Goal: Navigation & Orientation: Find specific page/section

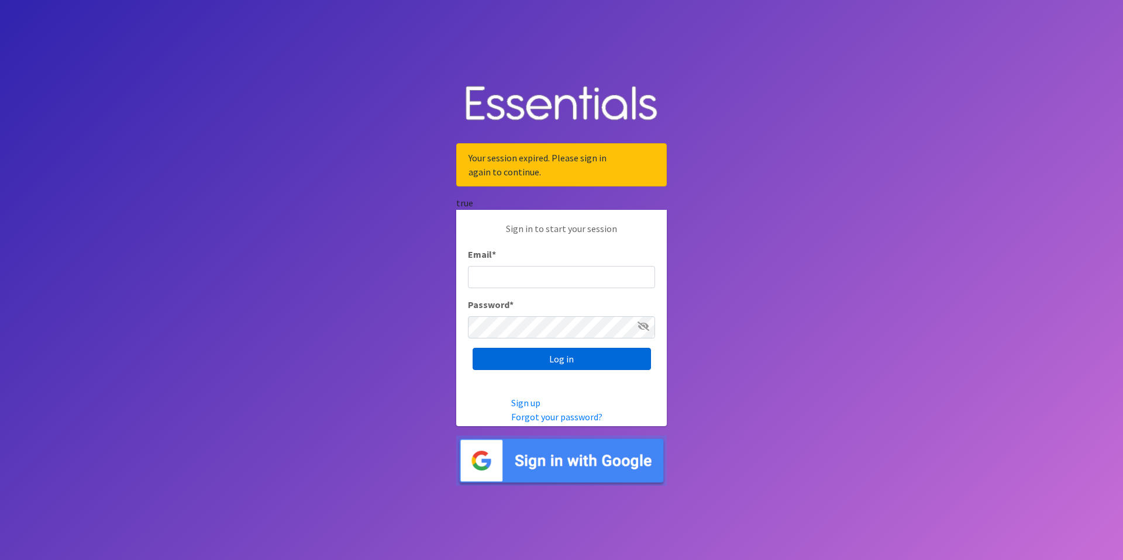
type input "[EMAIL_ADDRESS][DOMAIN_NAME]"
click at [547, 360] on input "Log in" at bounding box center [562, 359] width 178 height 22
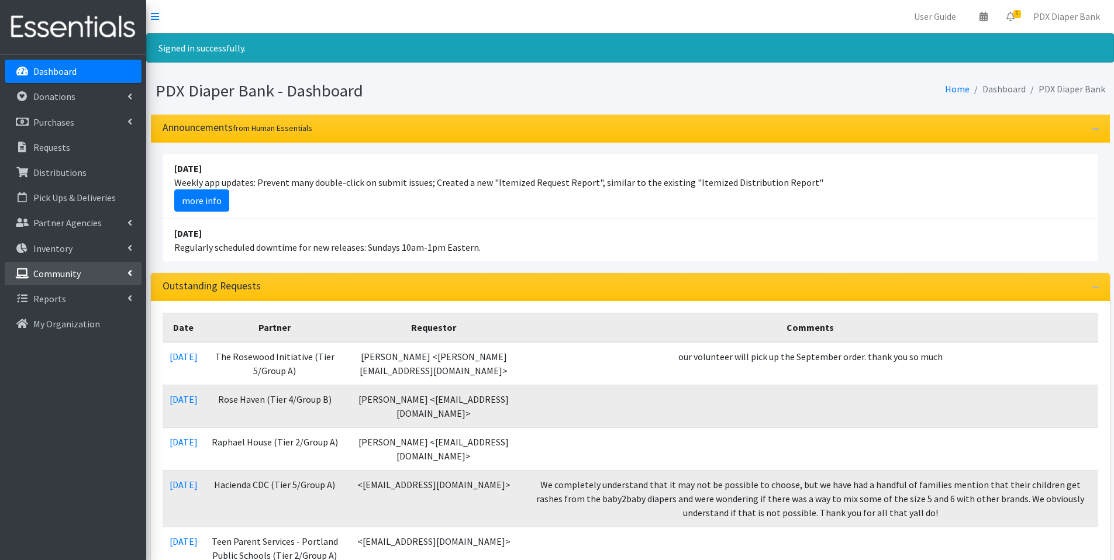
click at [60, 275] on p "Community" at bounding box center [56, 274] width 47 height 12
click at [56, 349] on link "Product Drive Participants" at bounding box center [73, 349] width 137 height 23
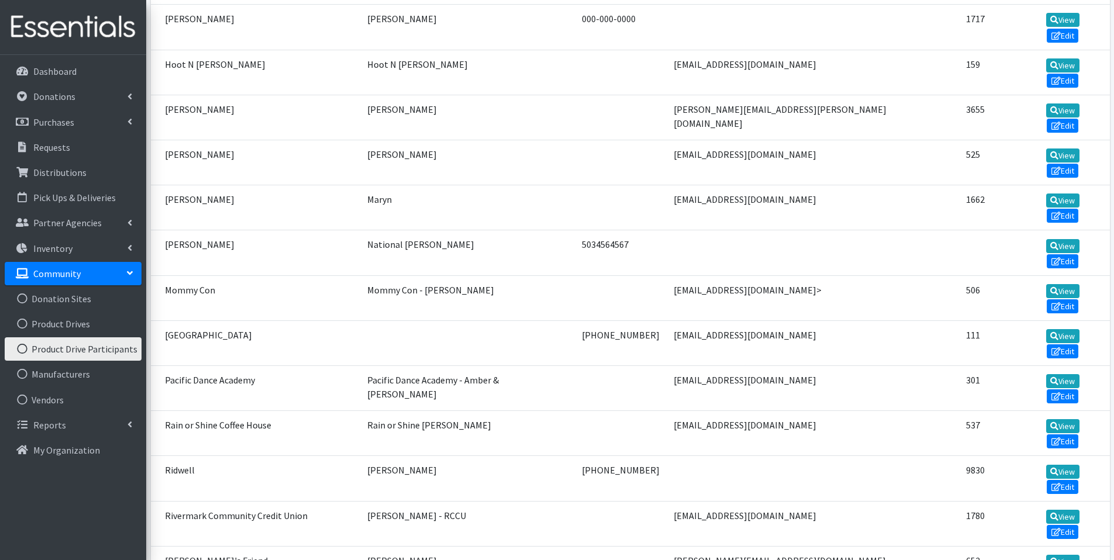
scroll to position [541, 0]
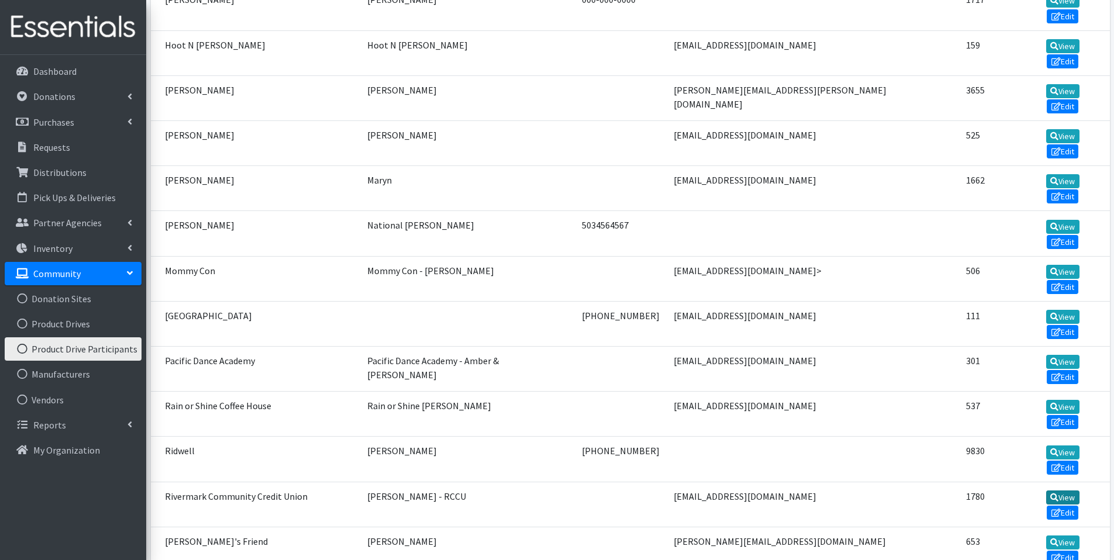
click at [1047, 491] on link "View" at bounding box center [1063, 498] width 33 height 14
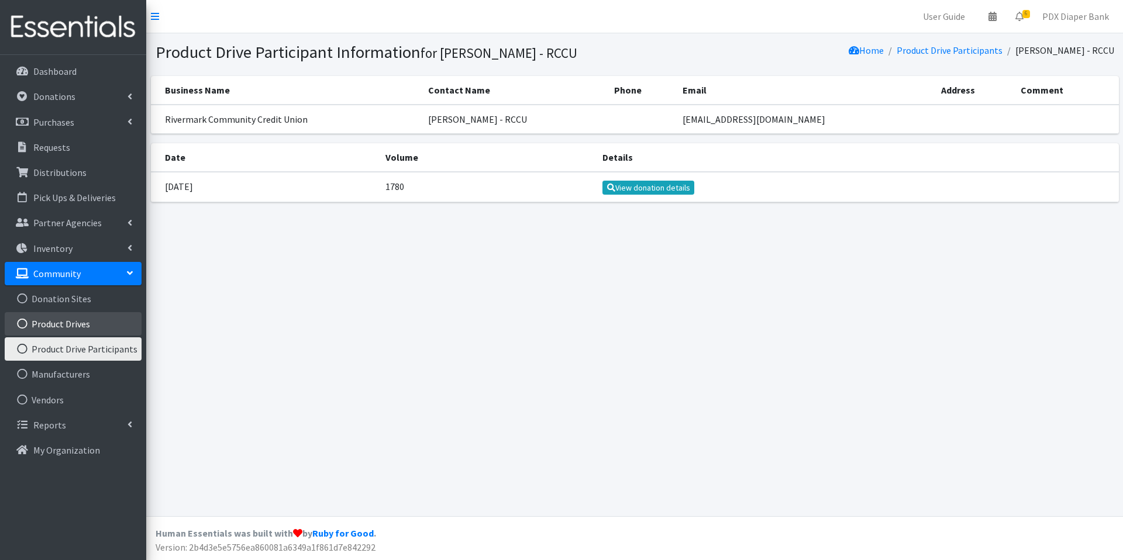
click at [59, 321] on link "Product Drives" at bounding box center [73, 323] width 137 height 23
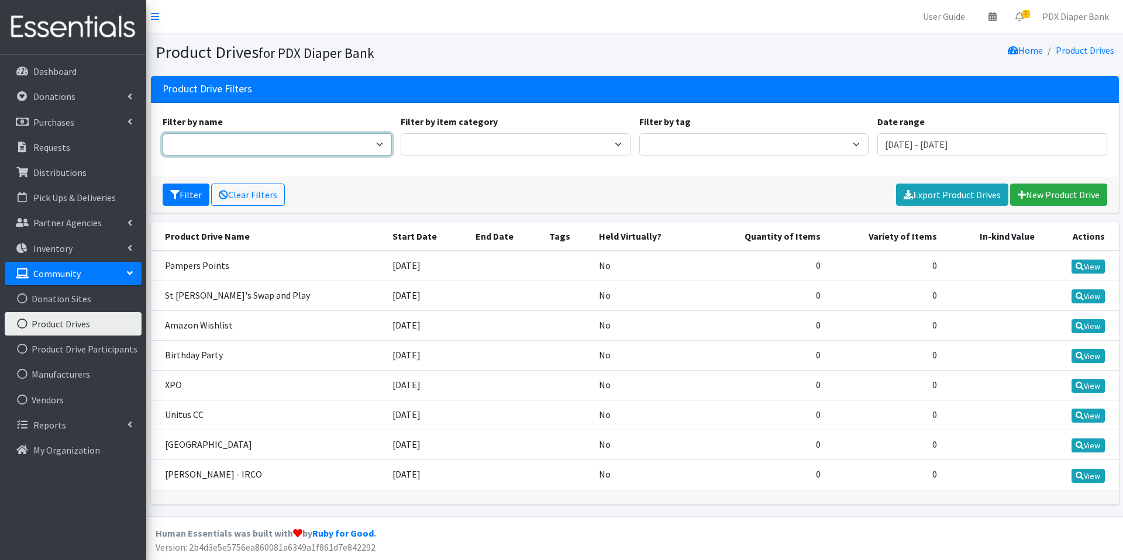
click at [215, 143] on select "Amazon Wishlist Birthday Party Christy Sweany - IRCO Glenwood Elementary Pamper…" at bounding box center [278, 144] width 230 height 22
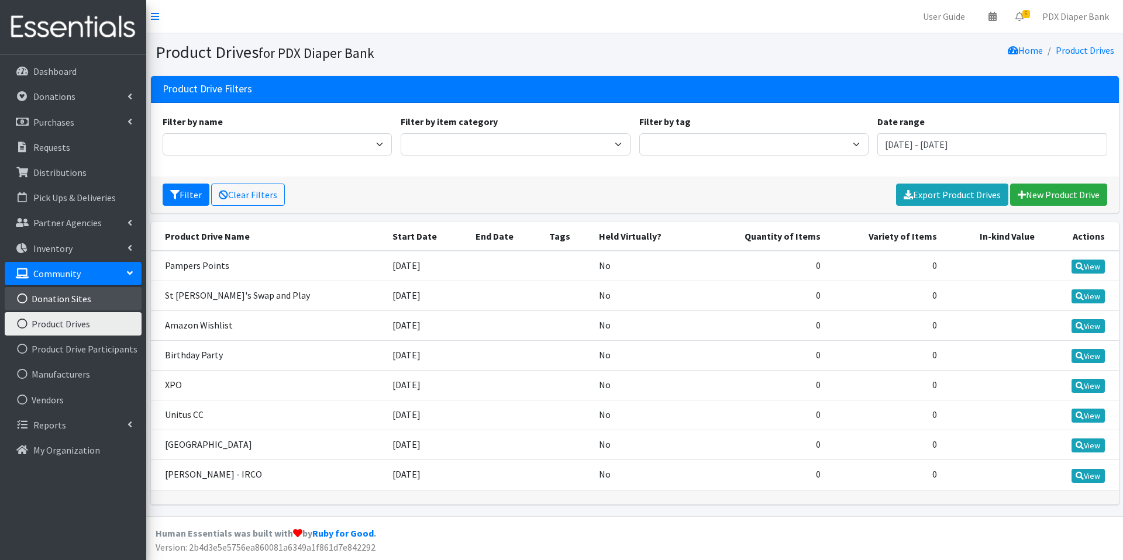
click at [54, 298] on link "Donation Sites" at bounding box center [73, 298] width 137 height 23
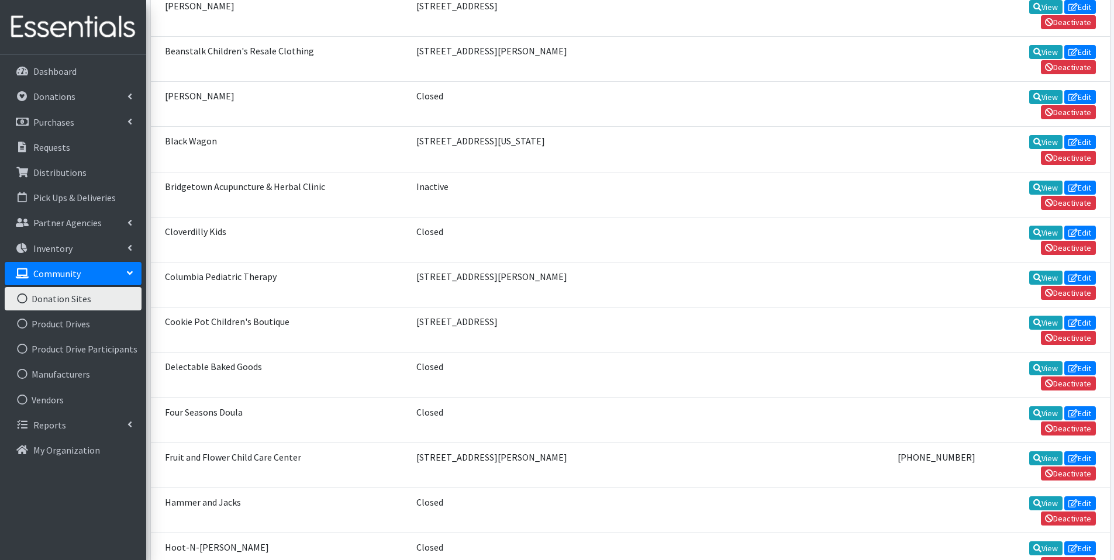
scroll to position [30, 0]
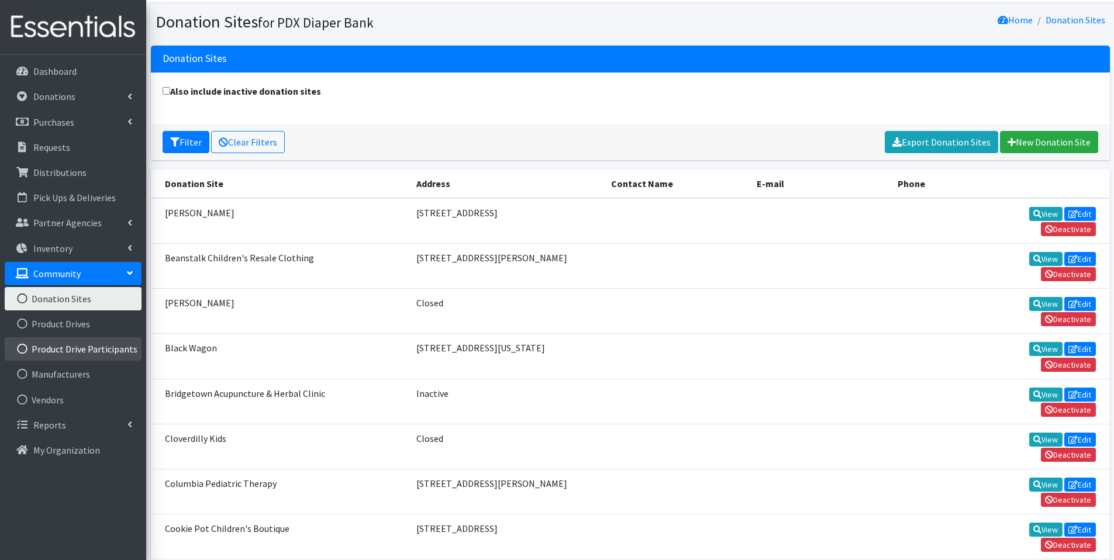
click at [61, 345] on link "Product Drive Participants" at bounding box center [73, 349] width 137 height 23
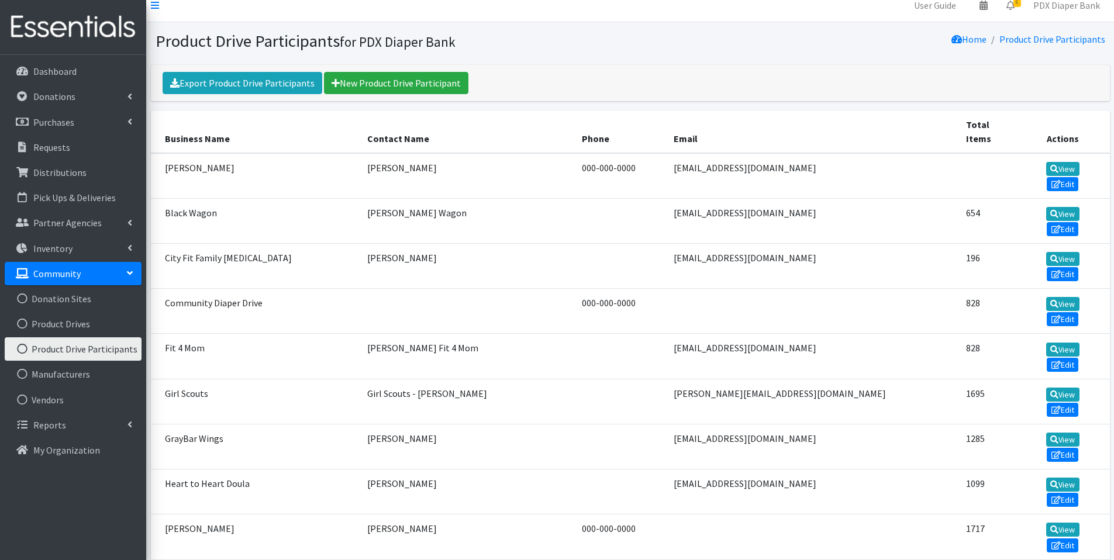
scroll to position [10, 0]
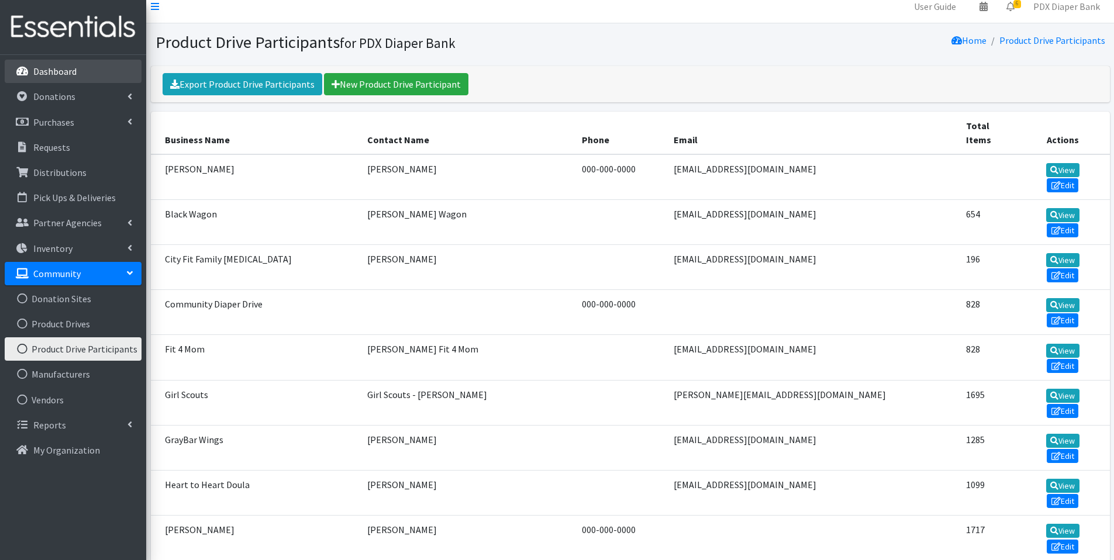
click at [63, 67] on p "Dashboard" at bounding box center [54, 72] width 43 height 12
